Goal: Task Accomplishment & Management: Complete application form

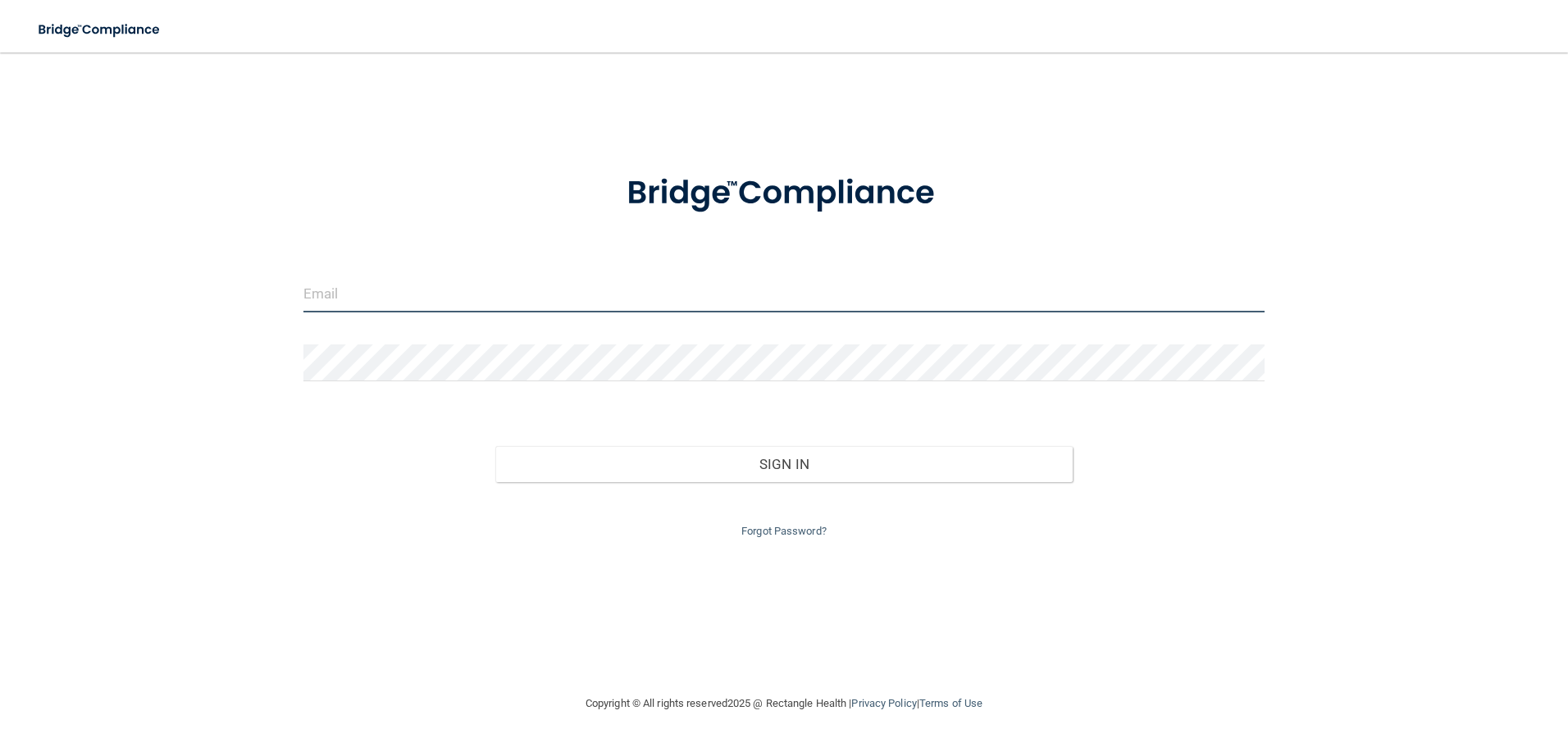
click at [508, 300] on input "email" at bounding box center [784, 294] width 962 height 37
type input "[EMAIL_ADDRESS][DOMAIN_NAME]"
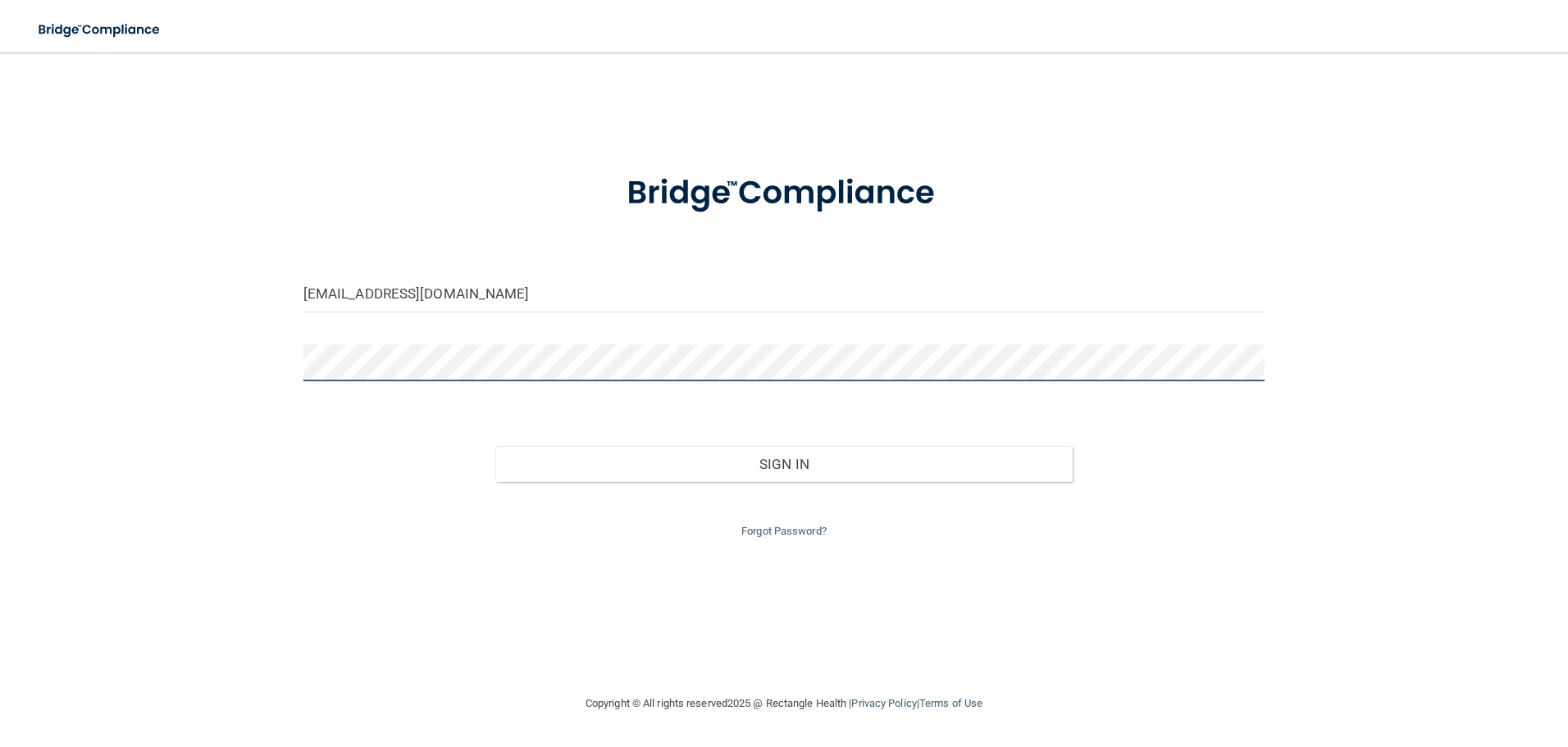
click at [495, 446] on button "Sign In" at bounding box center [784, 464] width 578 height 36
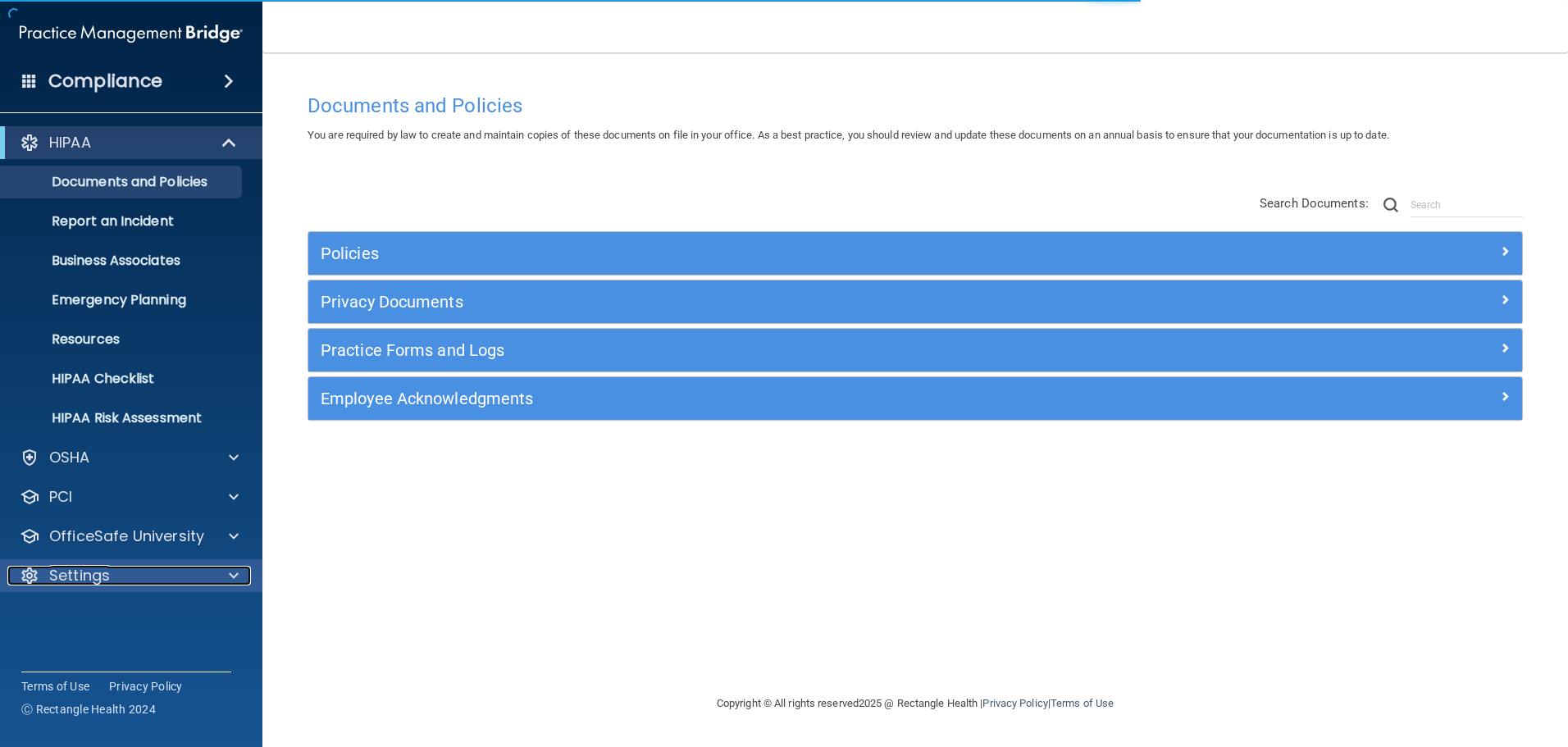
click at [236, 570] on span at bounding box center [233, 576] width 10 height 19
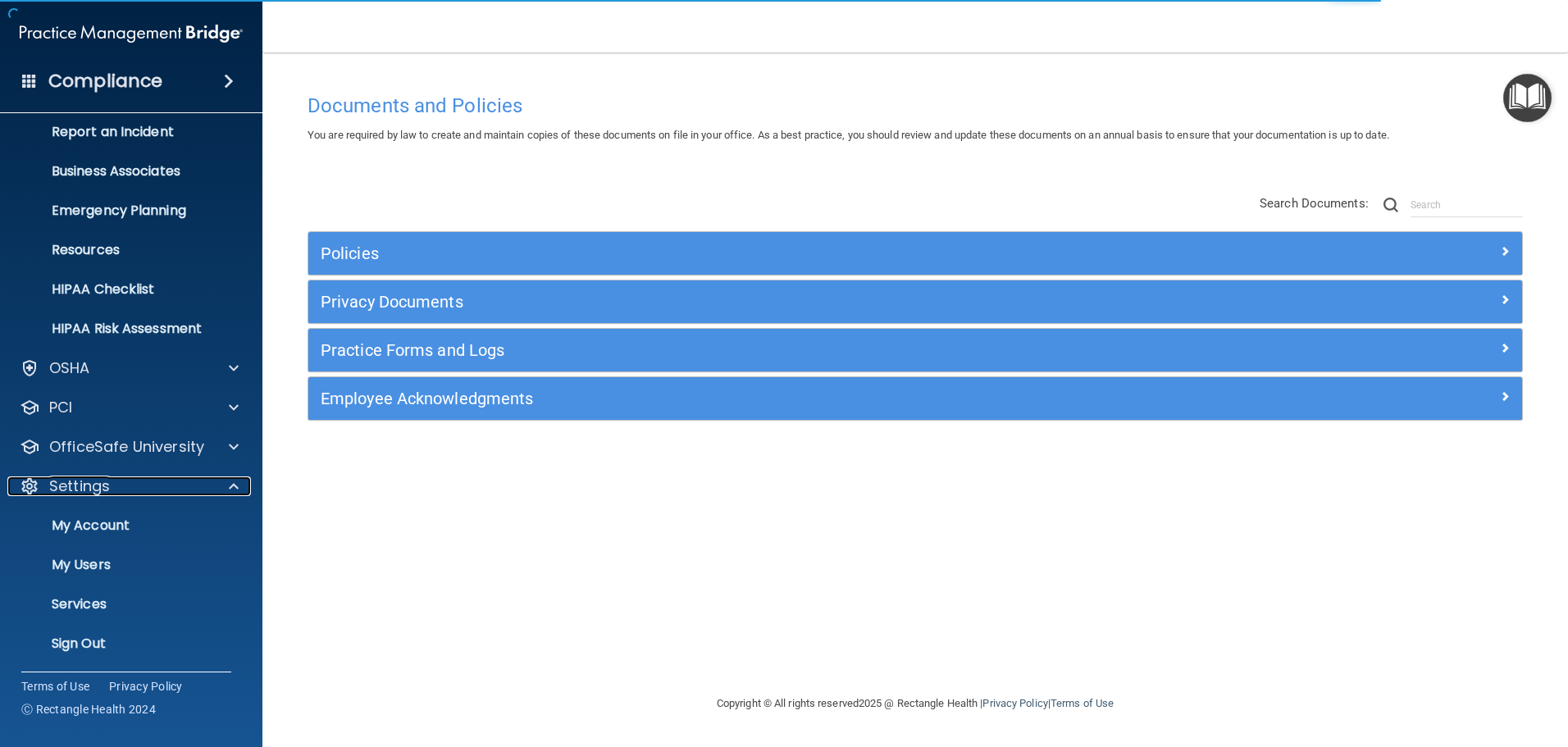
scroll to position [91, 0]
click at [140, 564] on p "My Users" at bounding box center [122, 563] width 223 height 17
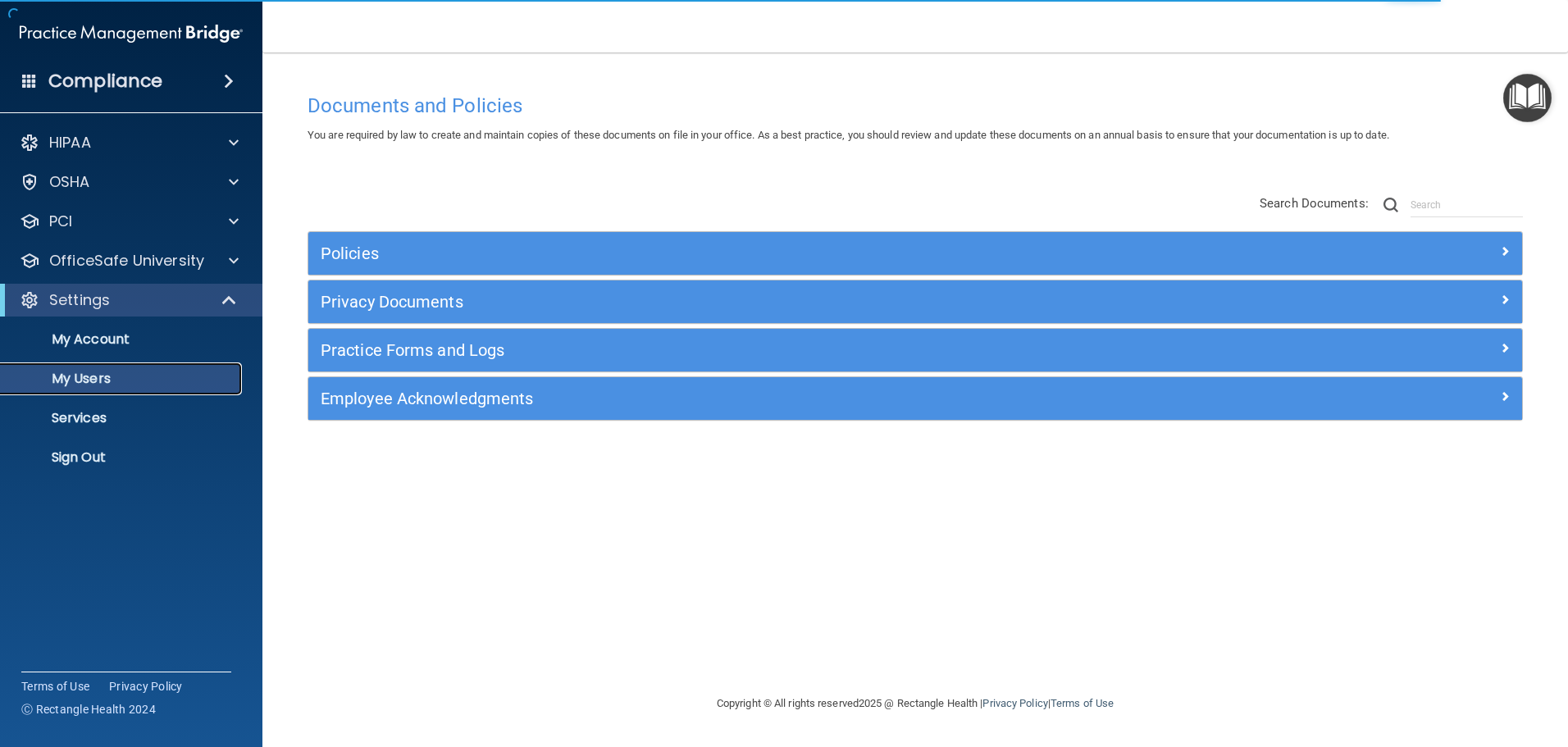
select select "20"
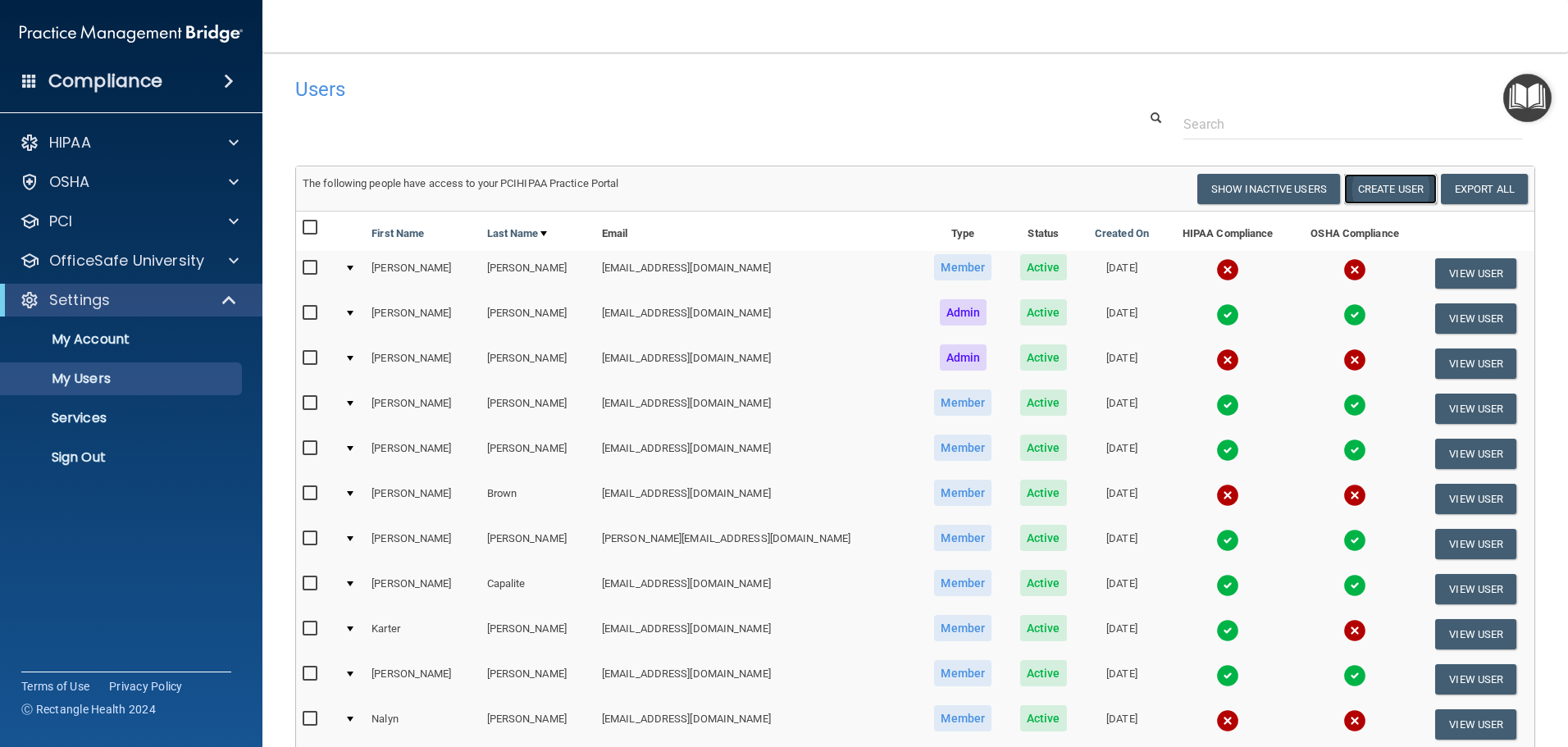
click at [1367, 185] on button "Create User" at bounding box center [1391, 189] width 93 height 31
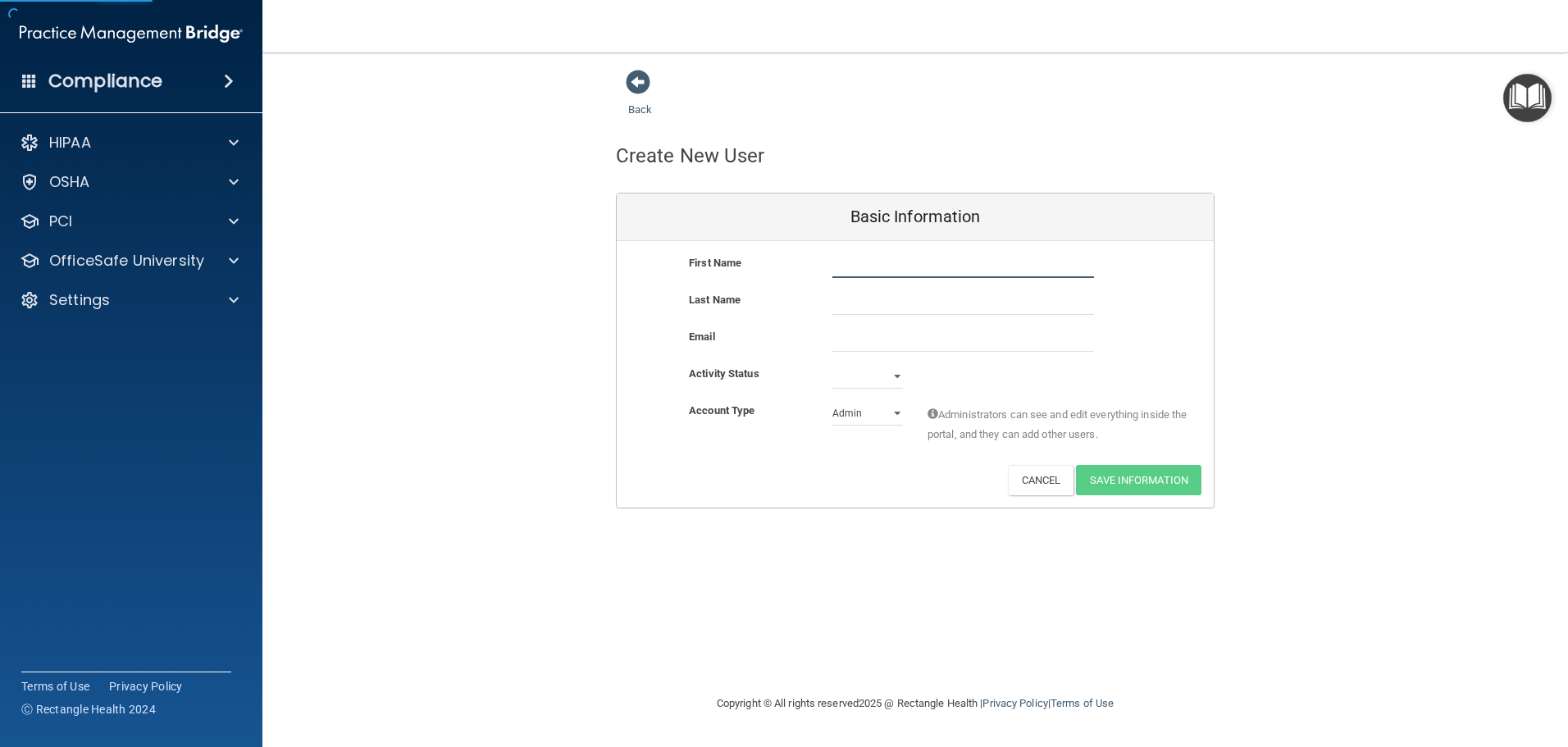
click at [890, 266] on input "text" at bounding box center [963, 266] width 261 height 25
type input "[PERSON_NAME]"
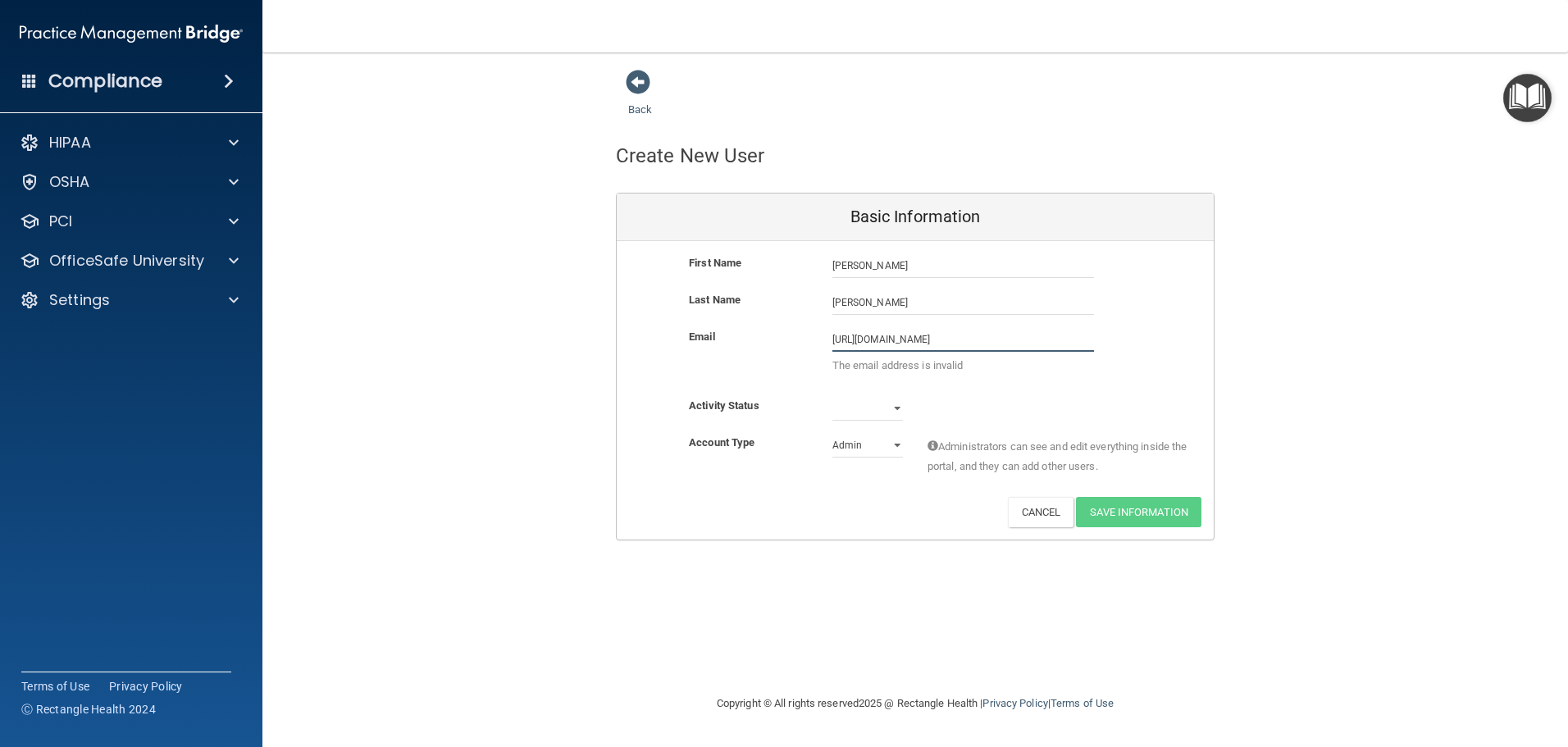
type input "[URL][DOMAIN_NAME]"
click at [897, 409] on select "Active Inactive" at bounding box center [868, 409] width 70 height 25
select select "active"
click at [833, 396] on select "Active Inactive" at bounding box center [868, 409] width 70 height 25
click at [897, 444] on select "Admin Member" at bounding box center [868, 445] width 70 height 25
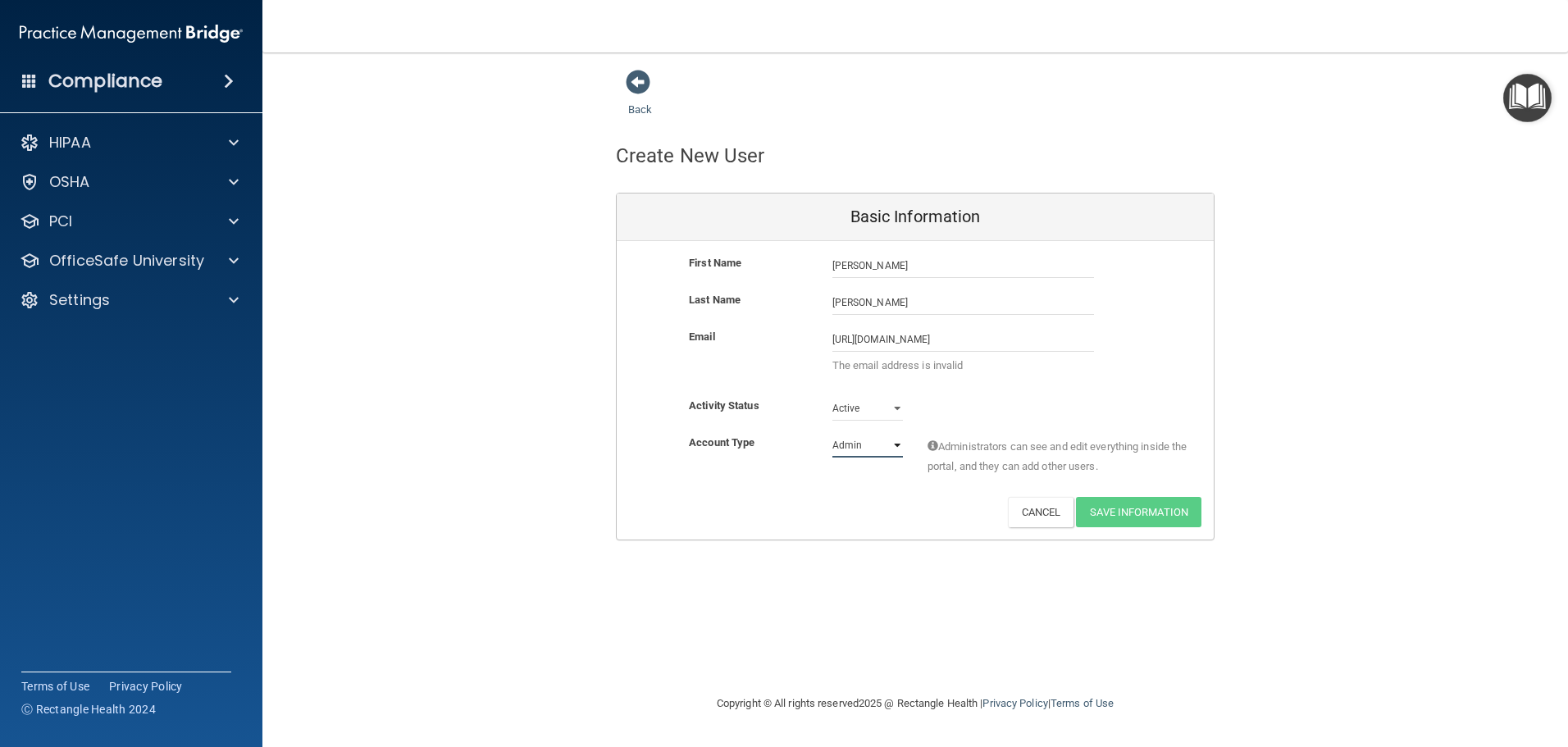
select select "practice_member"
click at [833, 433] on select "Admin Member" at bounding box center [868, 445] width 70 height 25
click at [955, 341] on input "[URL][DOMAIN_NAME]" at bounding box center [963, 339] width 261 height 25
click at [883, 338] on input "[URL][DOMAIN_NAME]" at bounding box center [963, 339] width 261 height 25
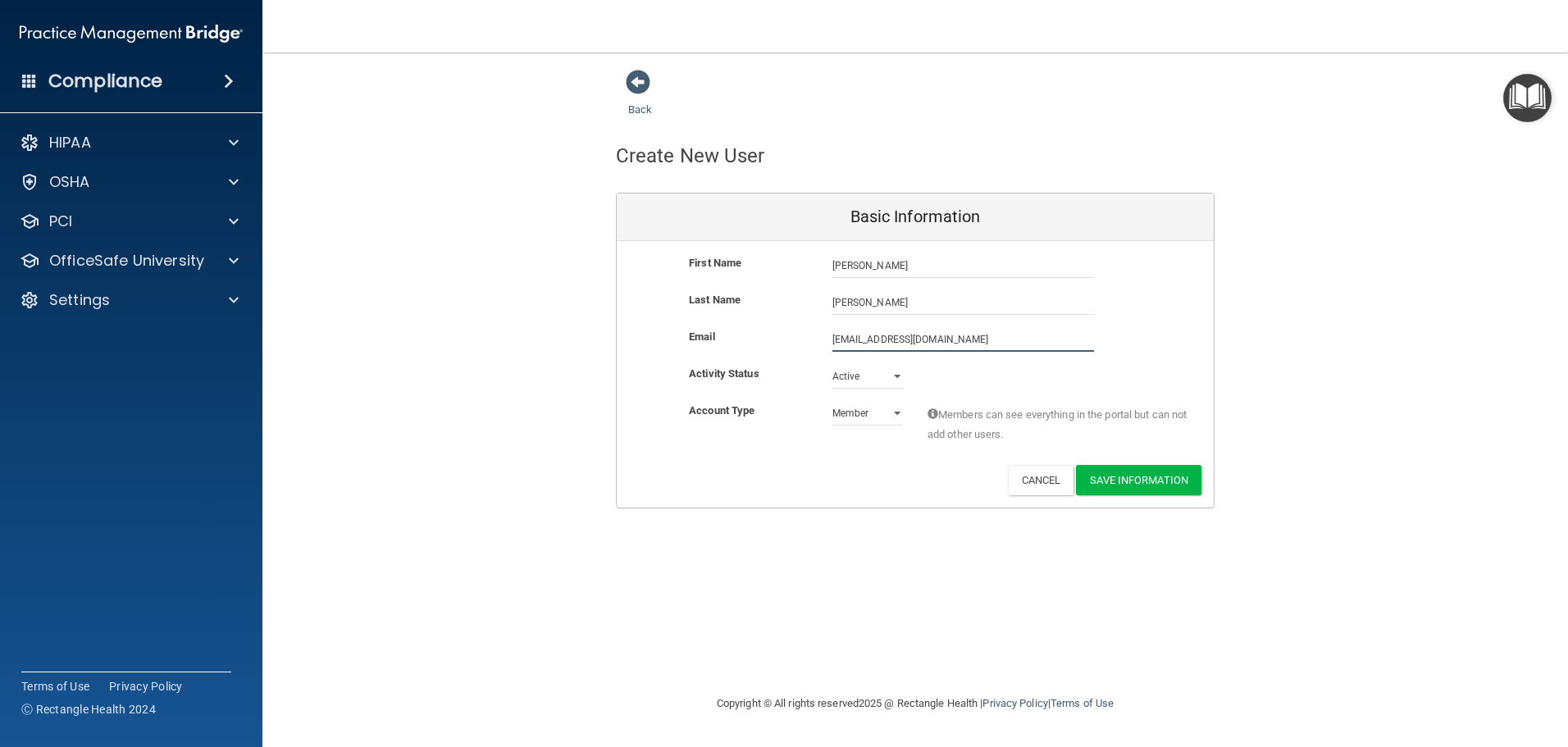
type input "[EMAIL_ADDRESS][DOMAIN_NAME]"
click at [933, 412] on span at bounding box center [933, 417] width 11 height 11
click at [1129, 470] on button "Save Information" at bounding box center [1139, 480] width 125 height 31
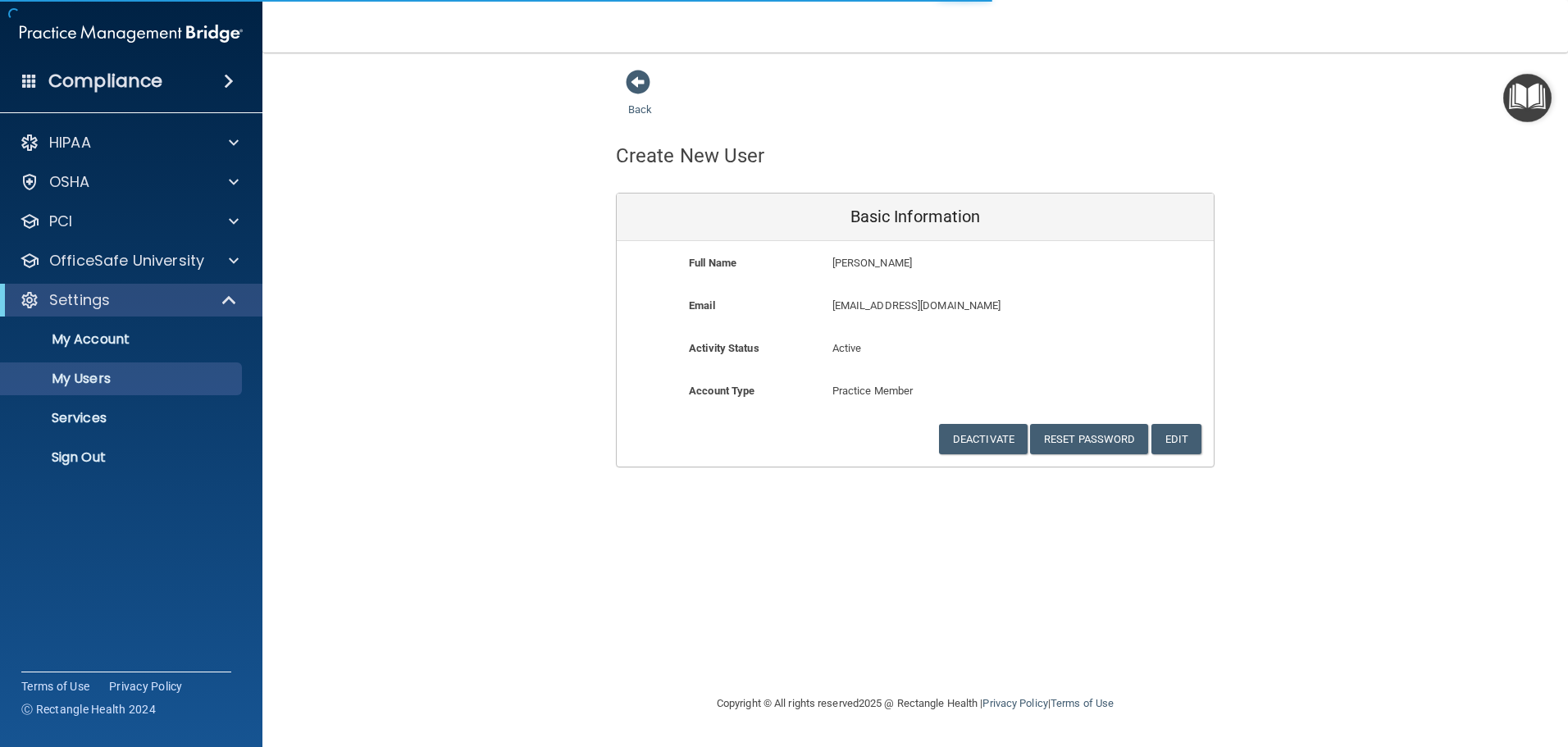
select select "20"
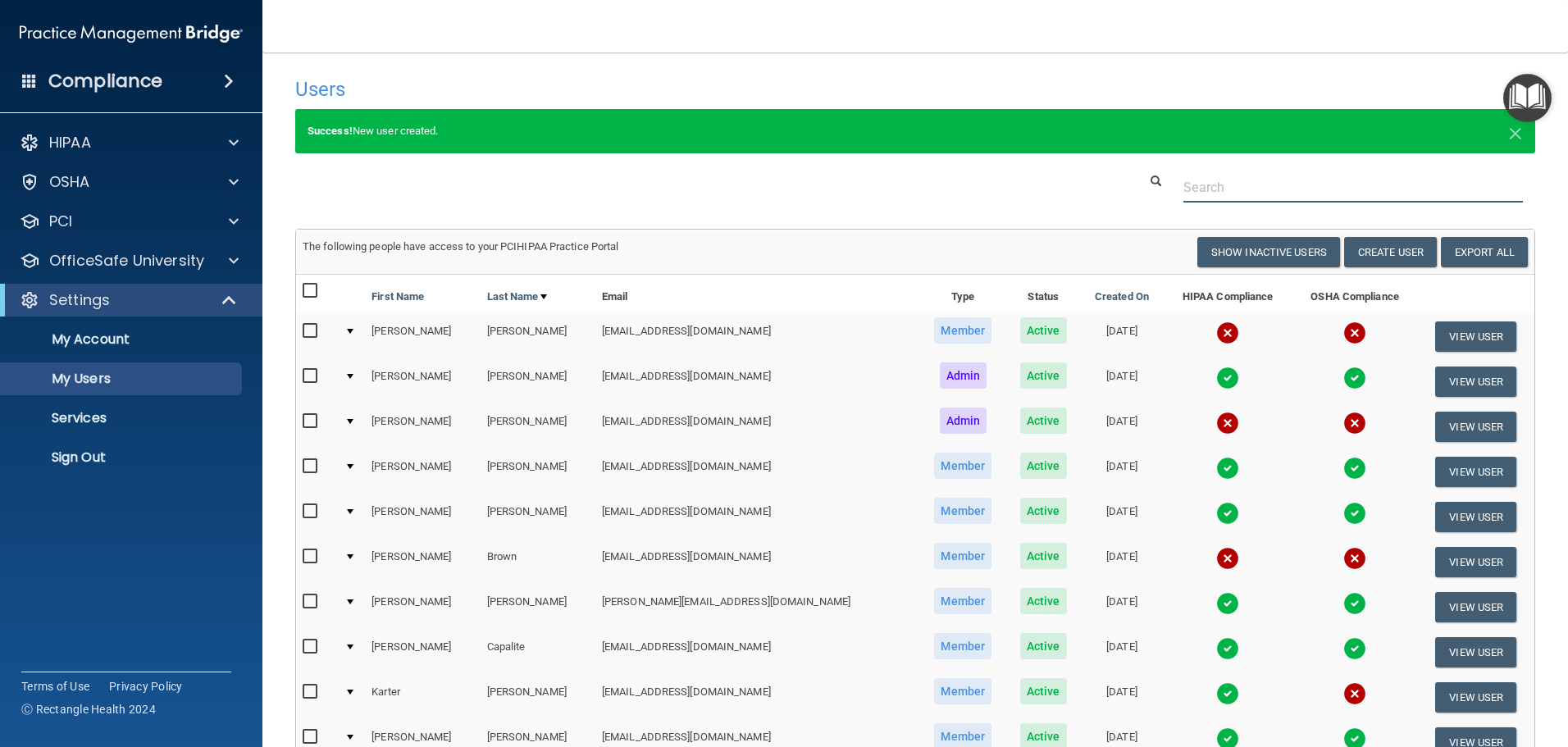
click at [1300, 184] on input "text" at bounding box center [1352, 187] width 339 height 31
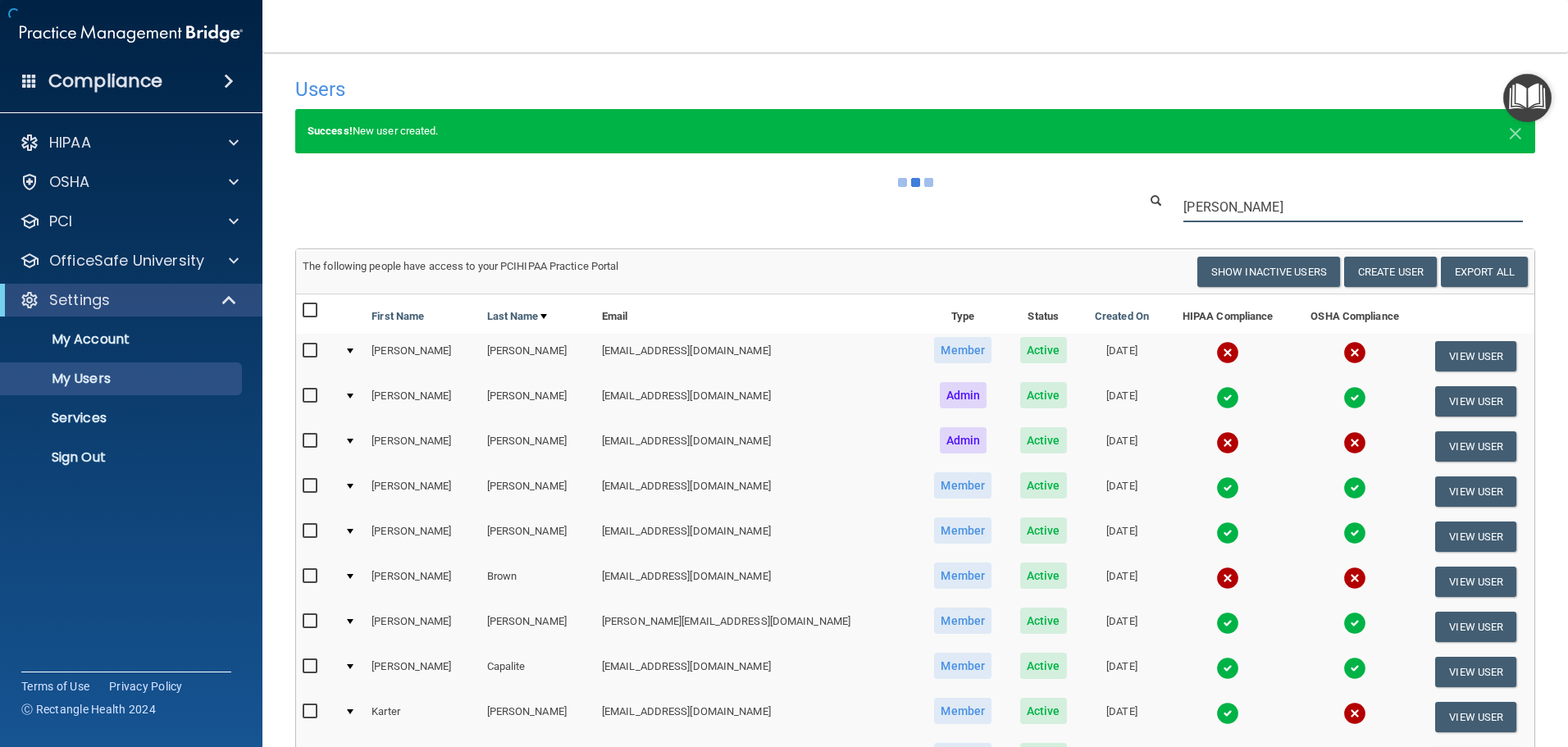
type input "[PERSON_NAME]"
